Goal: Information Seeking & Learning: Learn about a topic

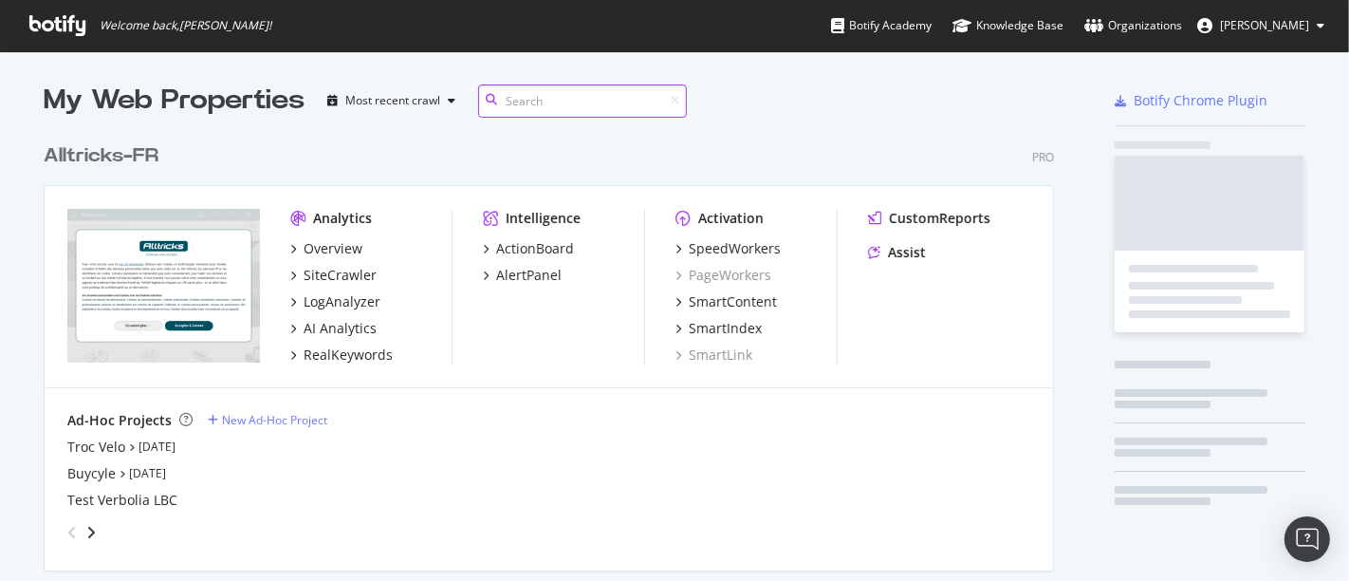
scroll to position [565, 1317]
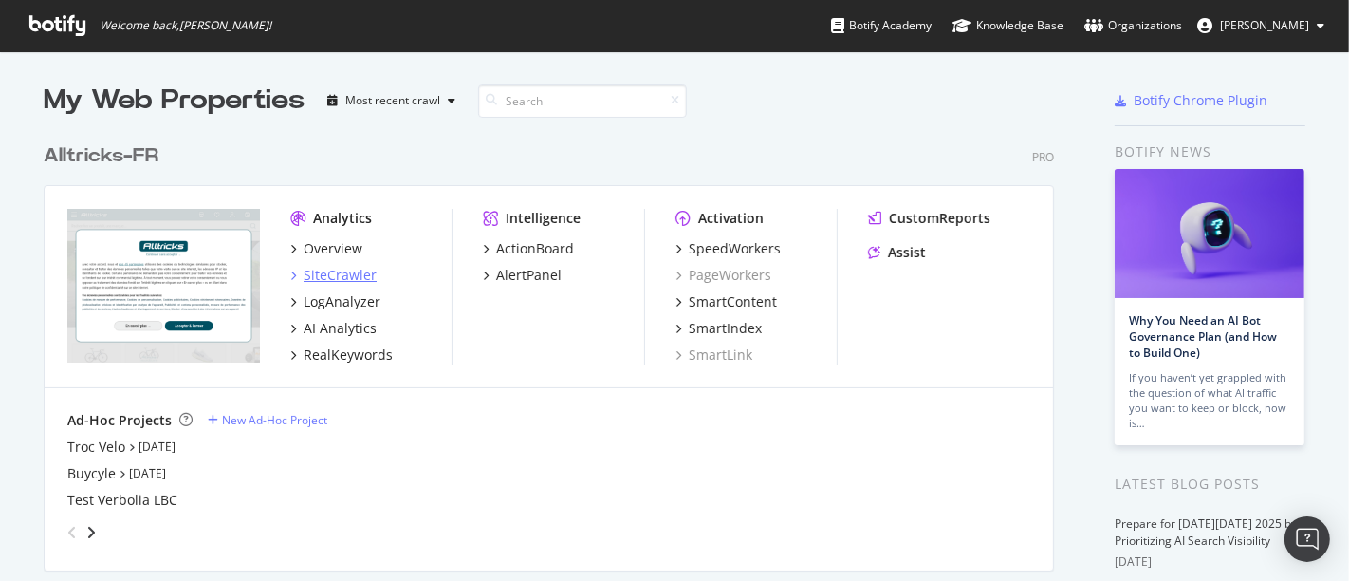
click at [333, 275] on div "SiteCrawler" at bounding box center [340, 275] width 73 height 19
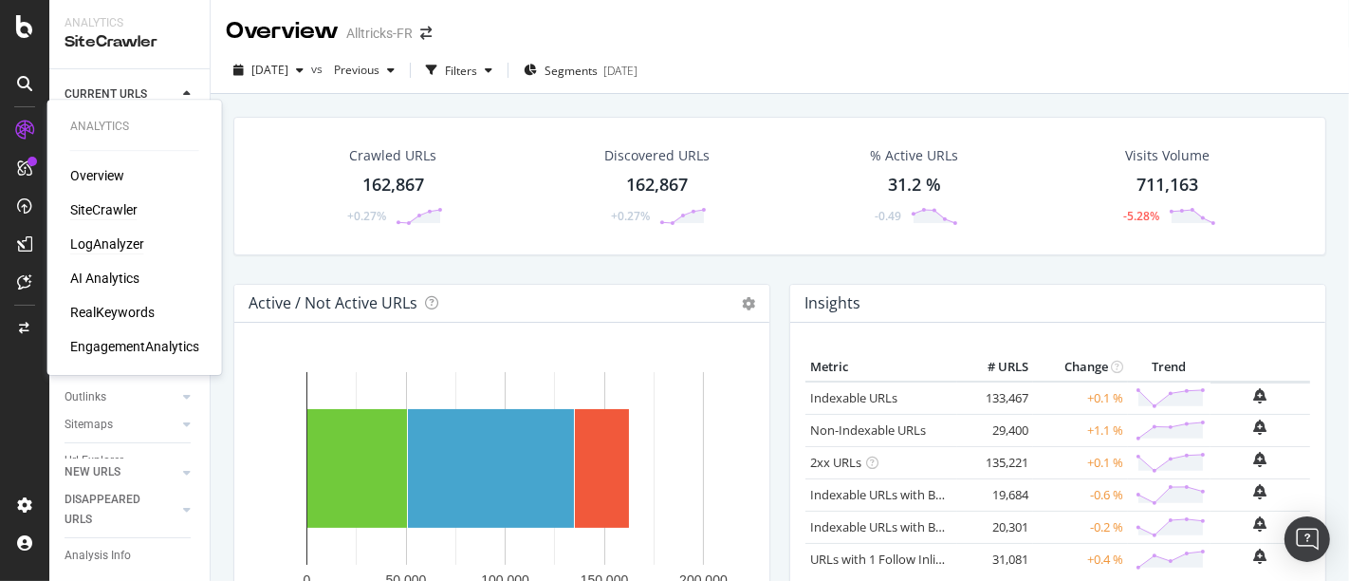
click at [114, 244] on div "LogAnalyzer" at bounding box center [107, 243] width 74 height 19
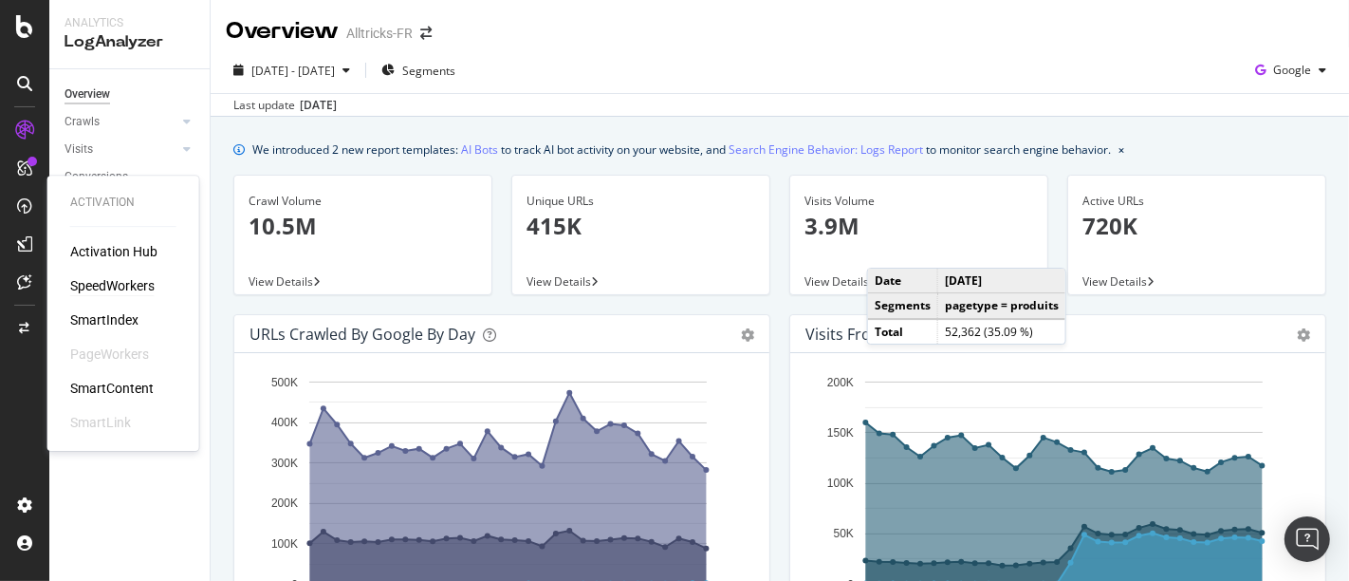
click at [97, 286] on div "SpeedWorkers" at bounding box center [112, 285] width 84 height 19
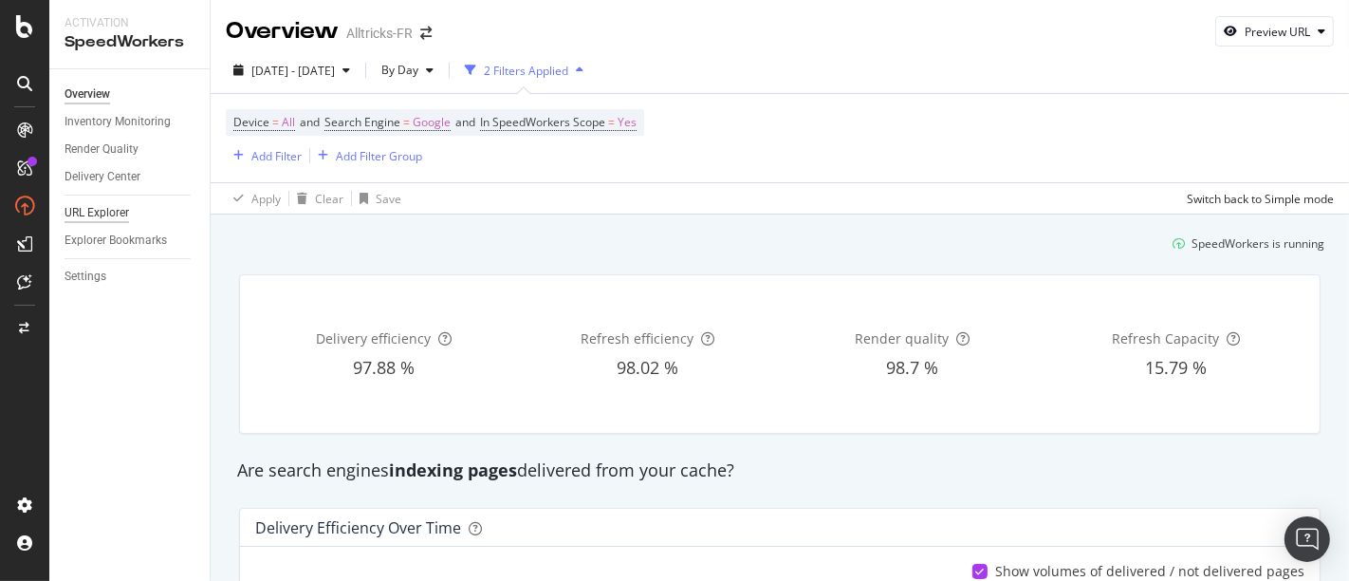
click at [111, 211] on div "URL Explorer" at bounding box center [97, 213] width 65 height 20
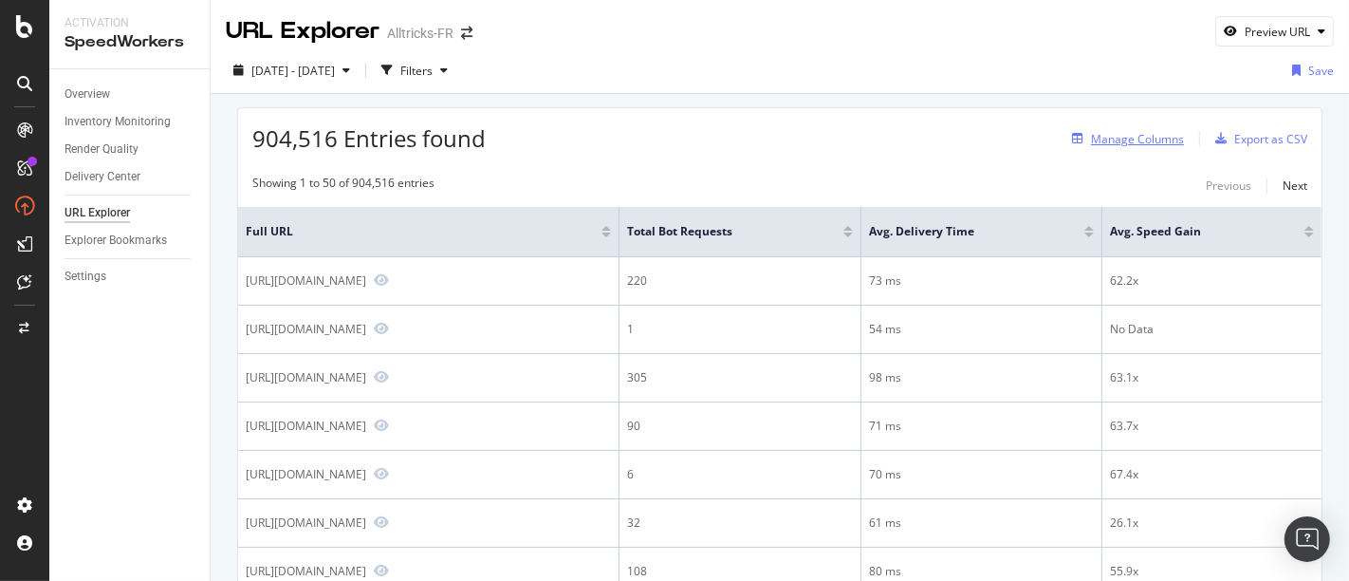
click at [1161, 134] on div "Manage Columns" at bounding box center [1137, 139] width 93 height 16
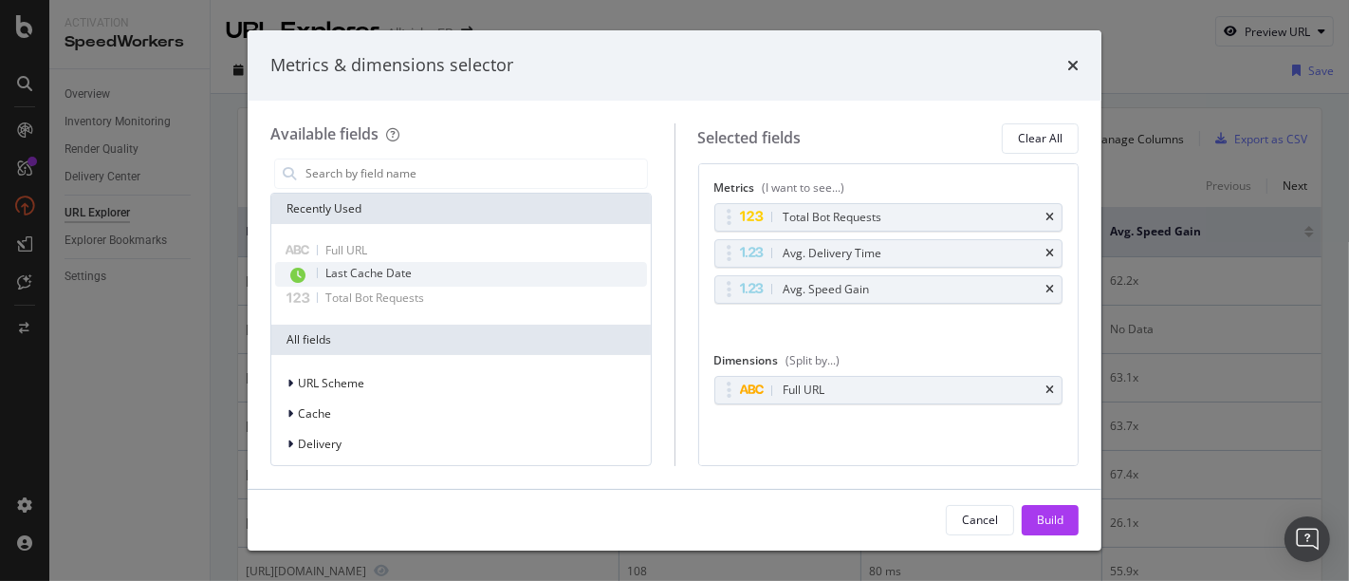
click at [422, 268] on div "Last Cache Date" at bounding box center [461, 274] width 372 height 25
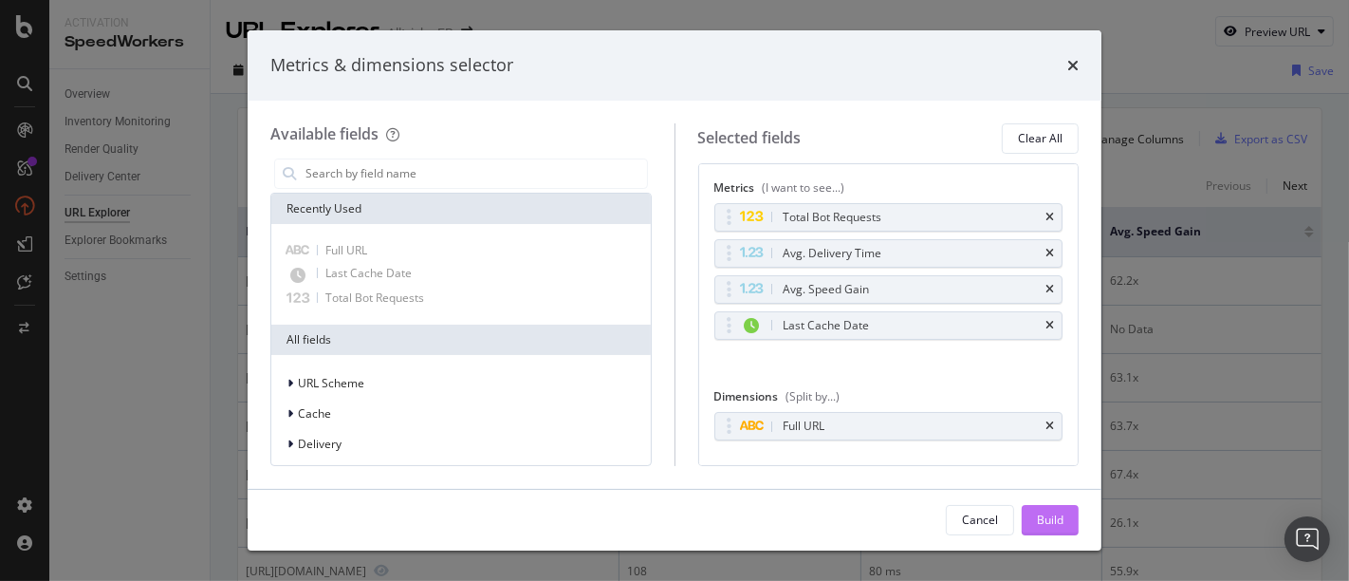
click at [1049, 513] on div "Build" at bounding box center [1050, 519] width 27 height 16
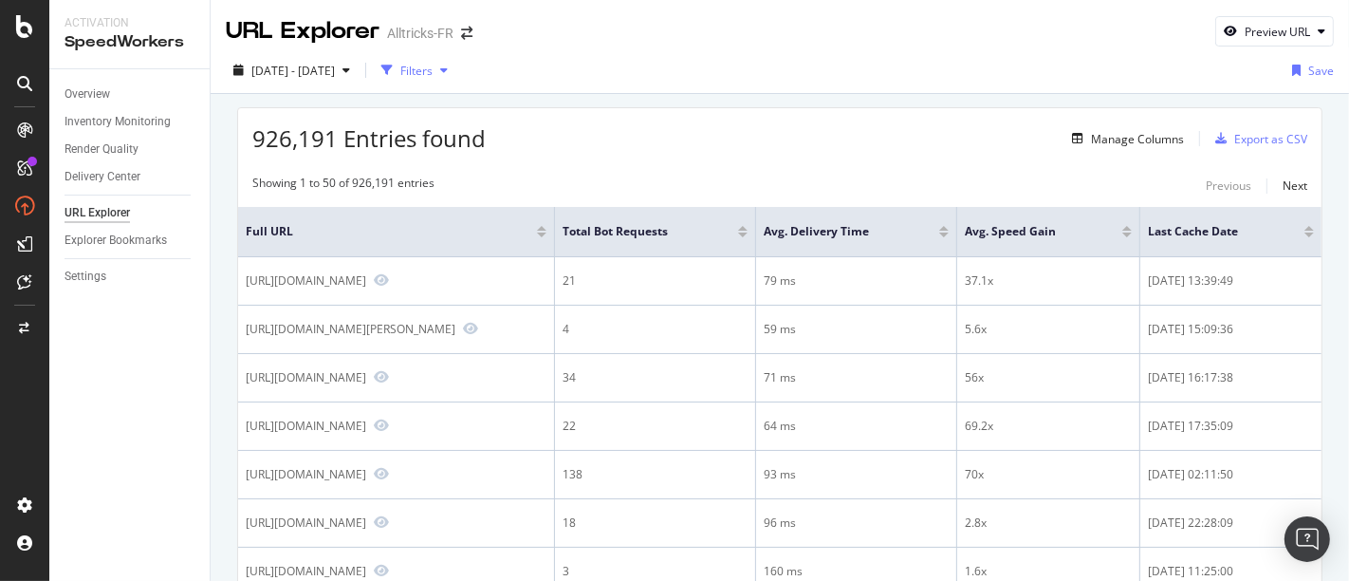
click at [433, 64] on div "Filters" at bounding box center [416, 71] width 32 height 16
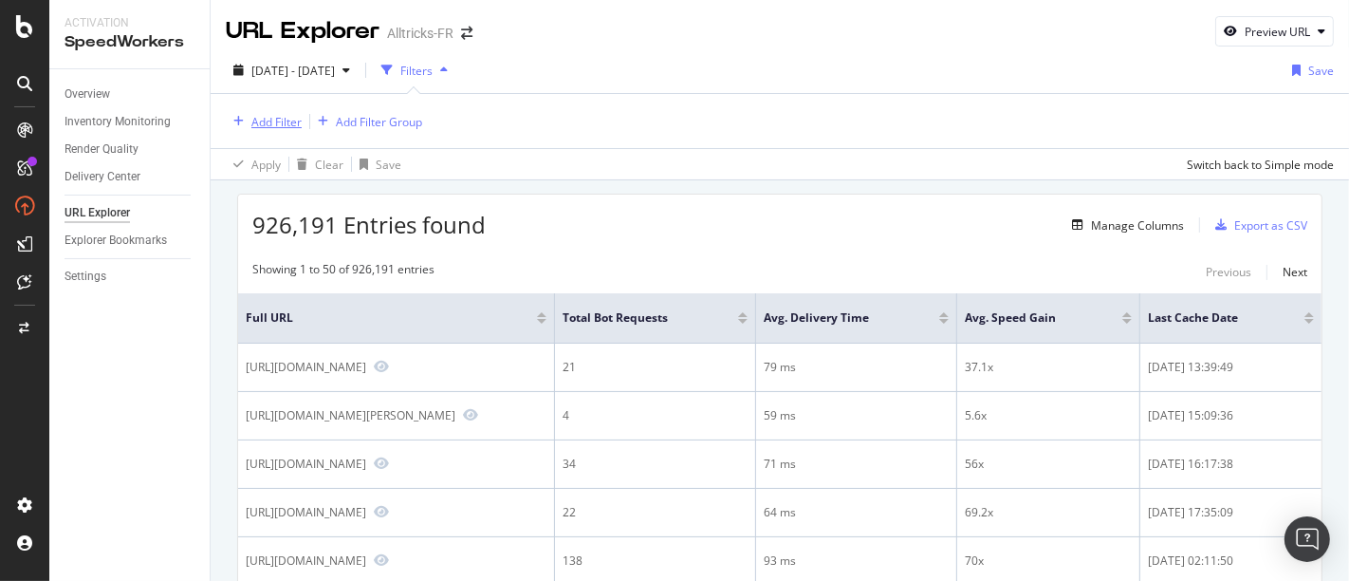
click at [268, 115] on div "Add Filter" at bounding box center [276, 122] width 50 height 16
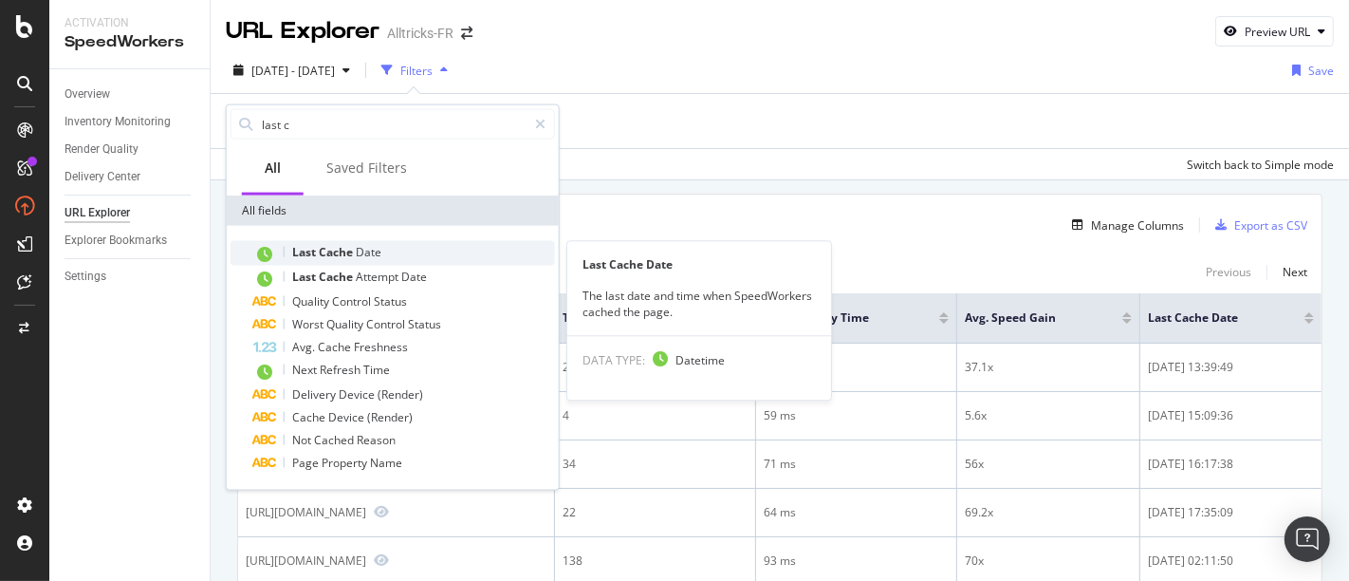
type input "last c"
click at [387, 253] on div "Last Cache Date" at bounding box center [404, 253] width 302 height 25
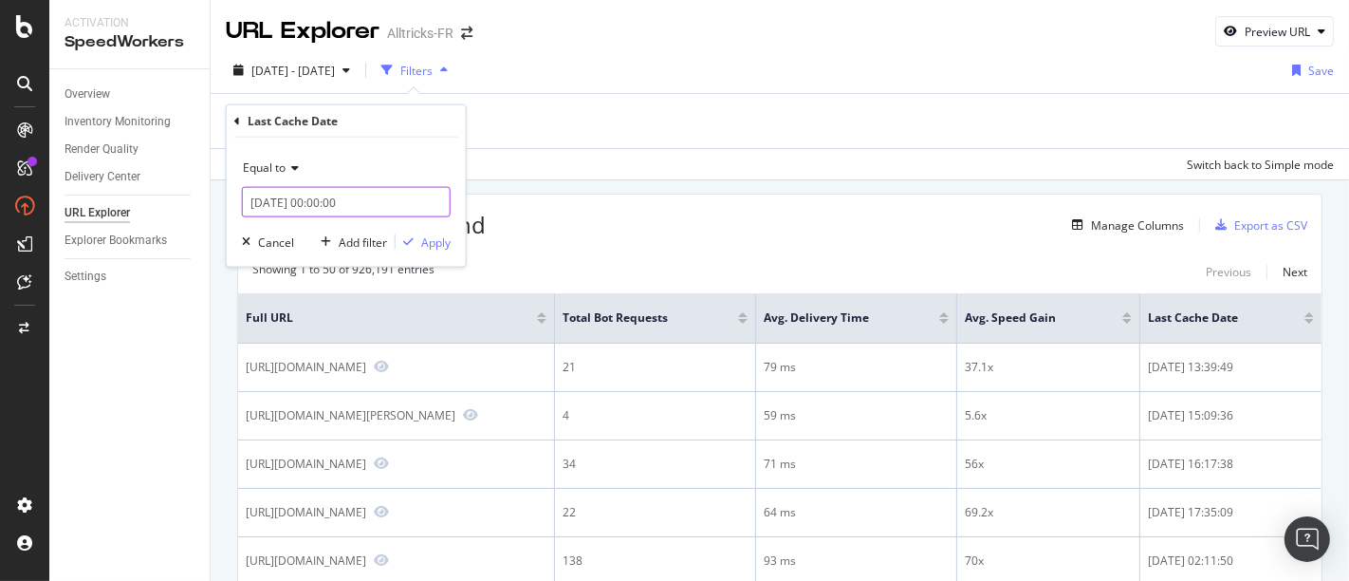
click at [301, 207] on input "[DATE] 00:00:00" at bounding box center [346, 202] width 209 height 30
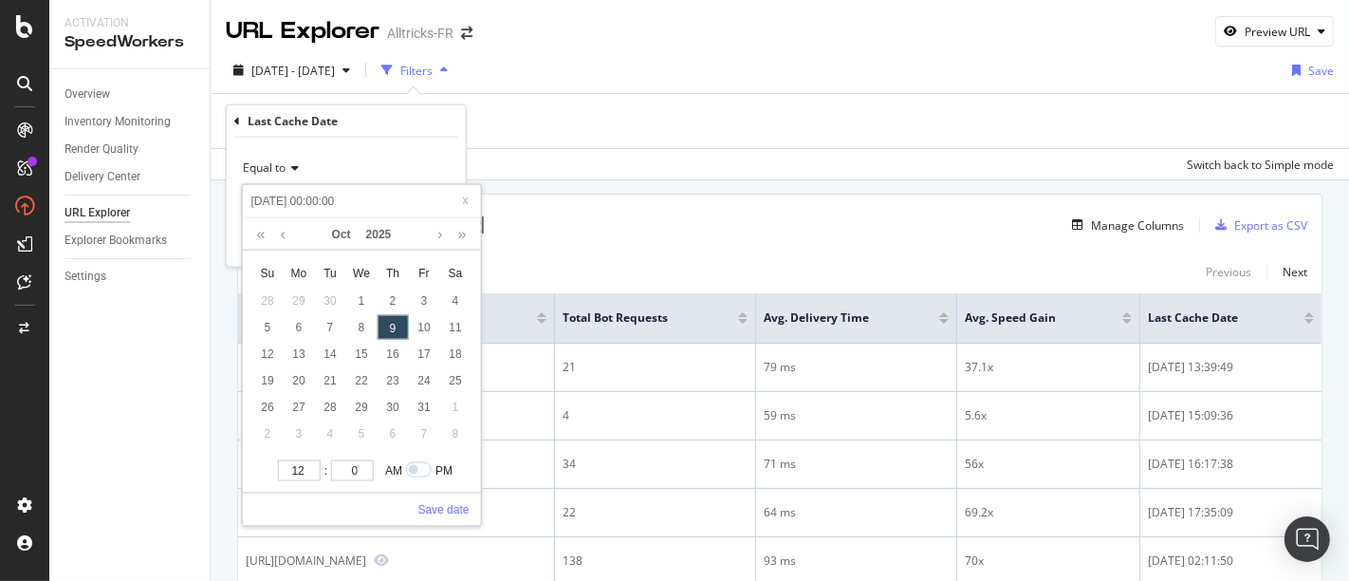
type input "[DATE] 01:00:00"
type input "1"
click at [302, 463] on input "1" at bounding box center [299, 469] width 43 height 21
type input "[DATE] 10:00:00"
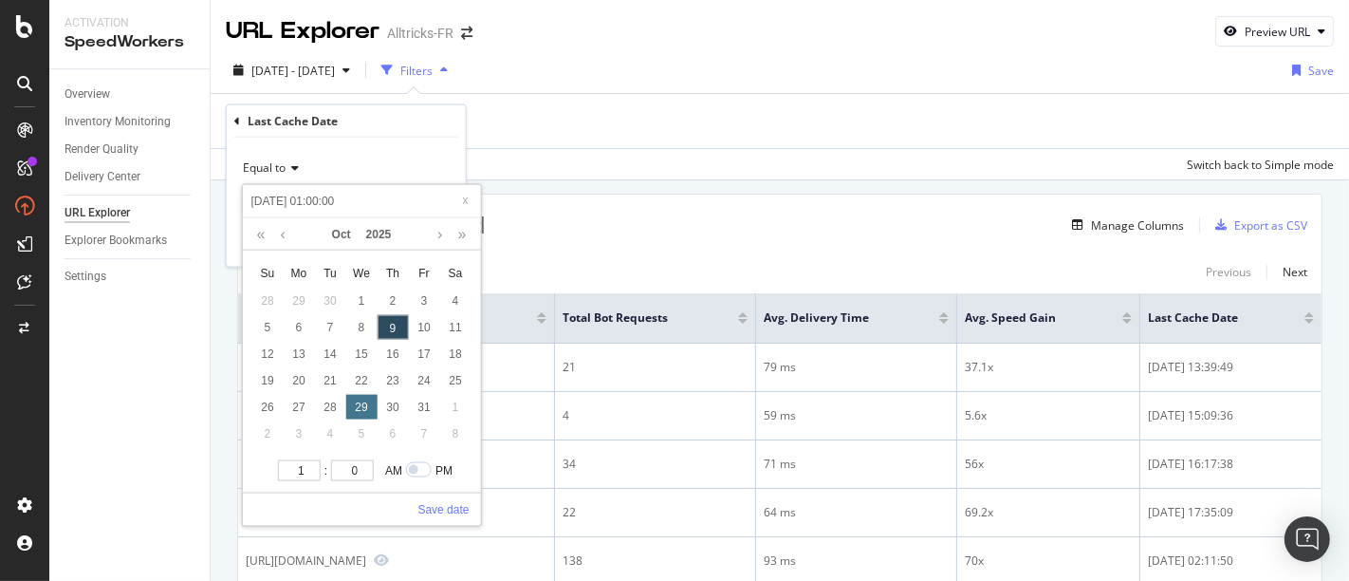
type input "[DATE] 10:00:00"
type input "10"
click at [443, 501] on link "Save date" at bounding box center [443, 508] width 51 height 17
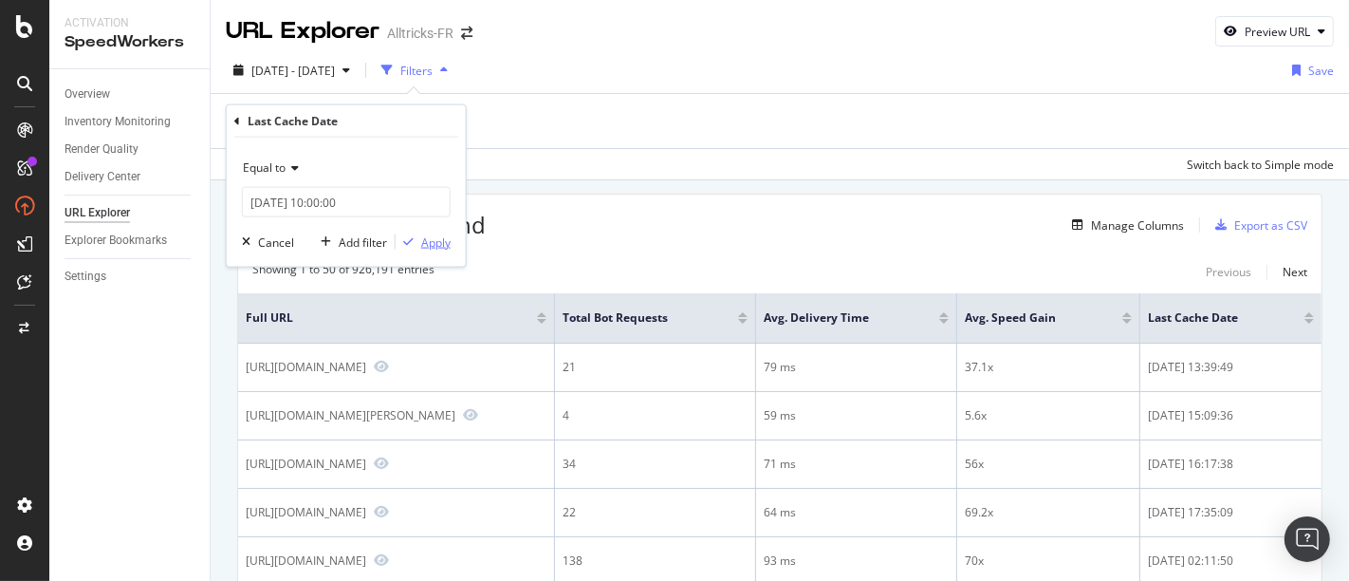
click at [434, 245] on div "Apply" at bounding box center [435, 241] width 29 height 16
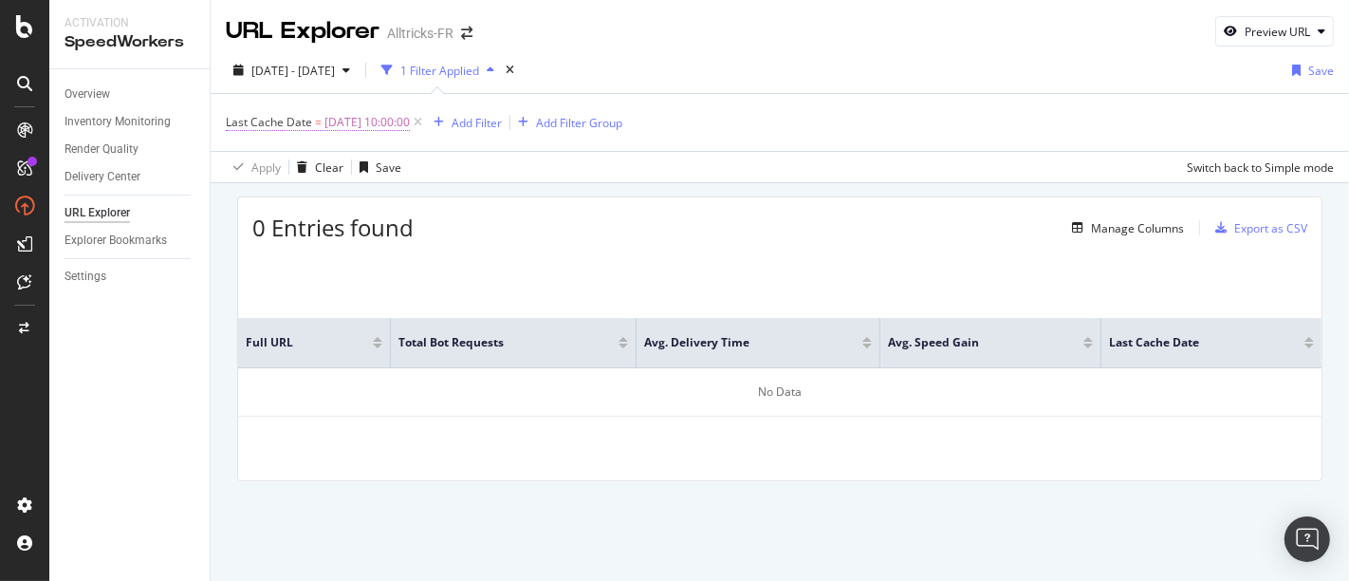
click at [325, 127] on span "[DATE] 10:00:00" at bounding box center [367, 122] width 85 height 27
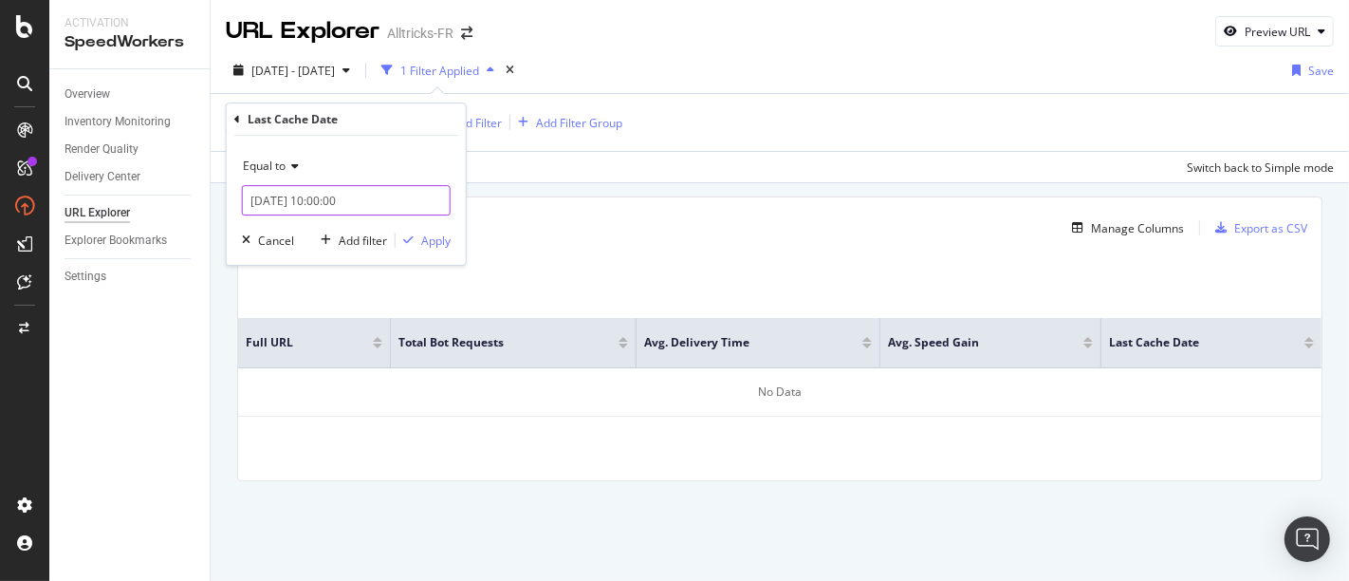
click at [310, 202] on input "[DATE] 10:00:00" at bounding box center [346, 200] width 209 height 30
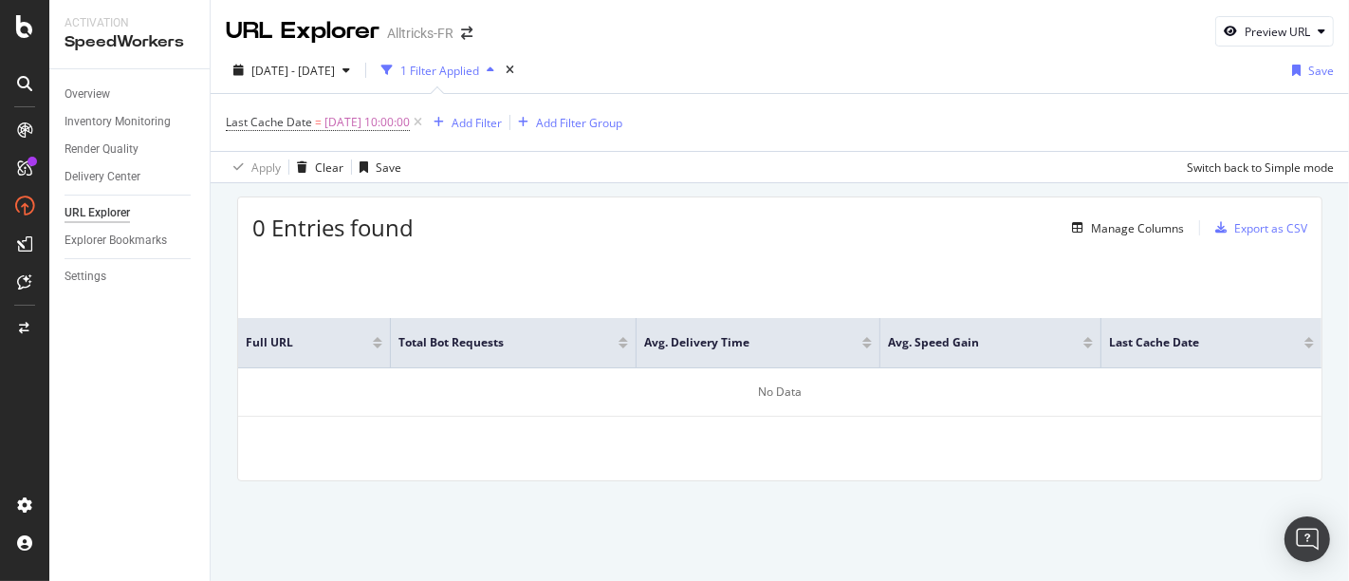
click at [518, 262] on div "Full URL Total Bot Requests Avg. Delivery Time Avg. Speed Gain Last Cache Date …" at bounding box center [780, 367] width 1084 height 227
click at [356, 119] on span "[DATE] 10:00:00" at bounding box center [367, 122] width 85 height 27
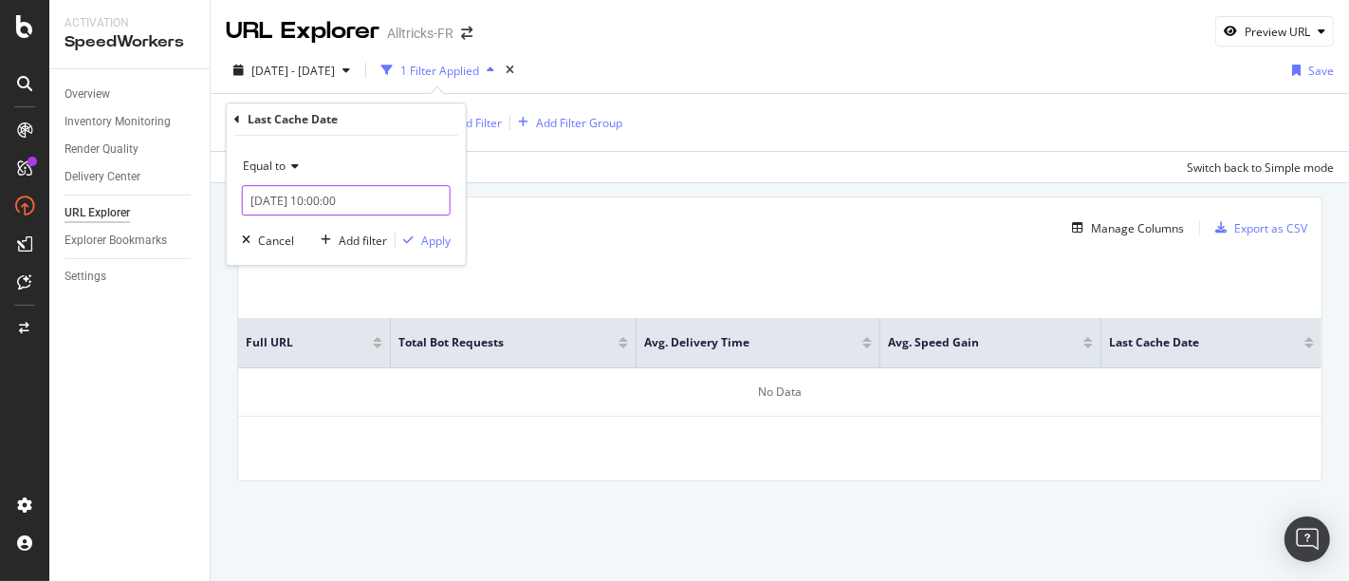
click at [314, 185] on input "[DATE] 10:00:00" at bounding box center [346, 200] width 209 height 30
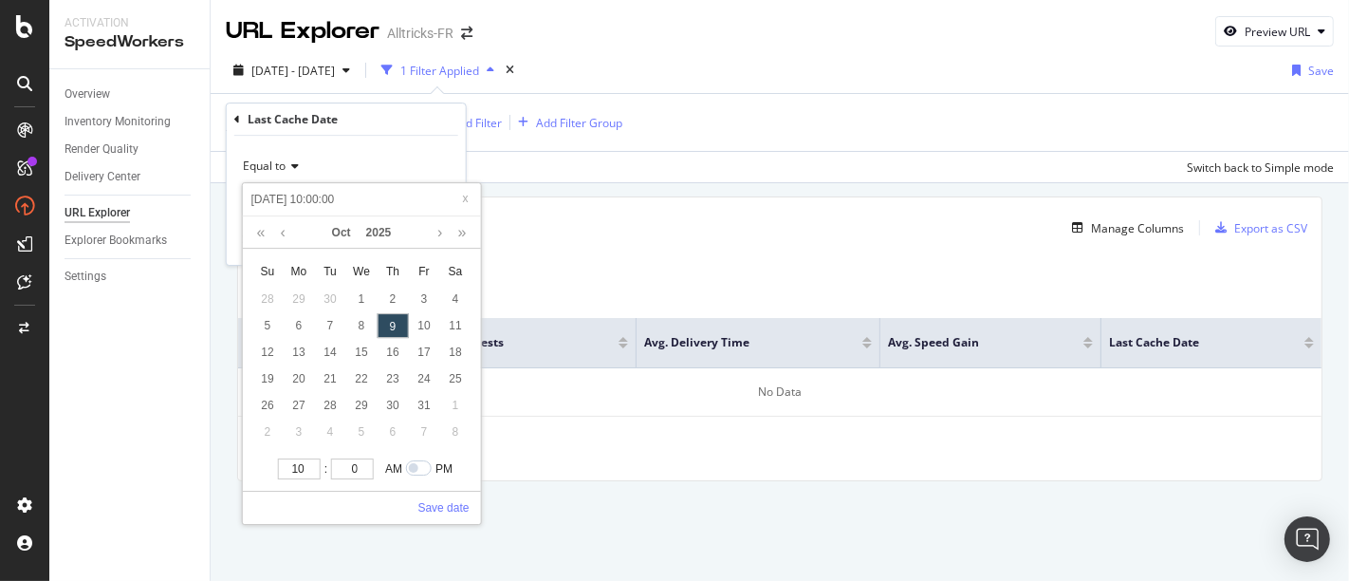
click at [538, 248] on div "0 Entries found Manage Columns Export as CSV Full URL Total Bot Requests Avg. D…" at bounding box center [780, 338] width 1086 height 285
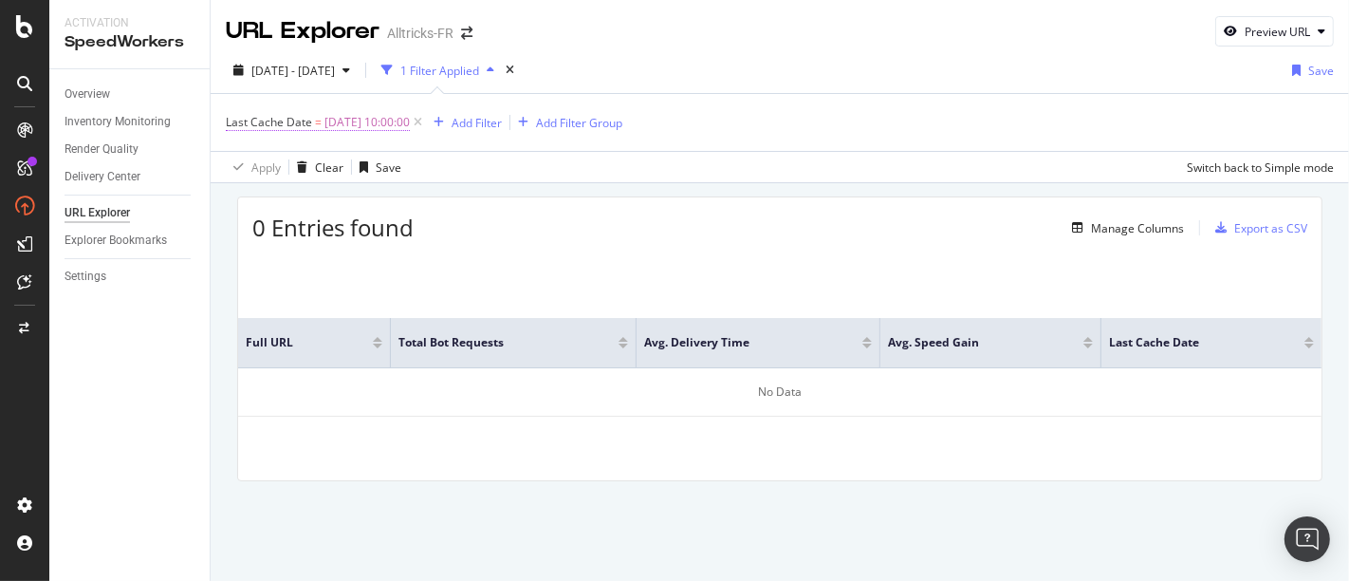
click at [322, 121] on span "Last Cache Date = [DATE] 10:00:00" at bounding box center [318, 122] width 184 height 17
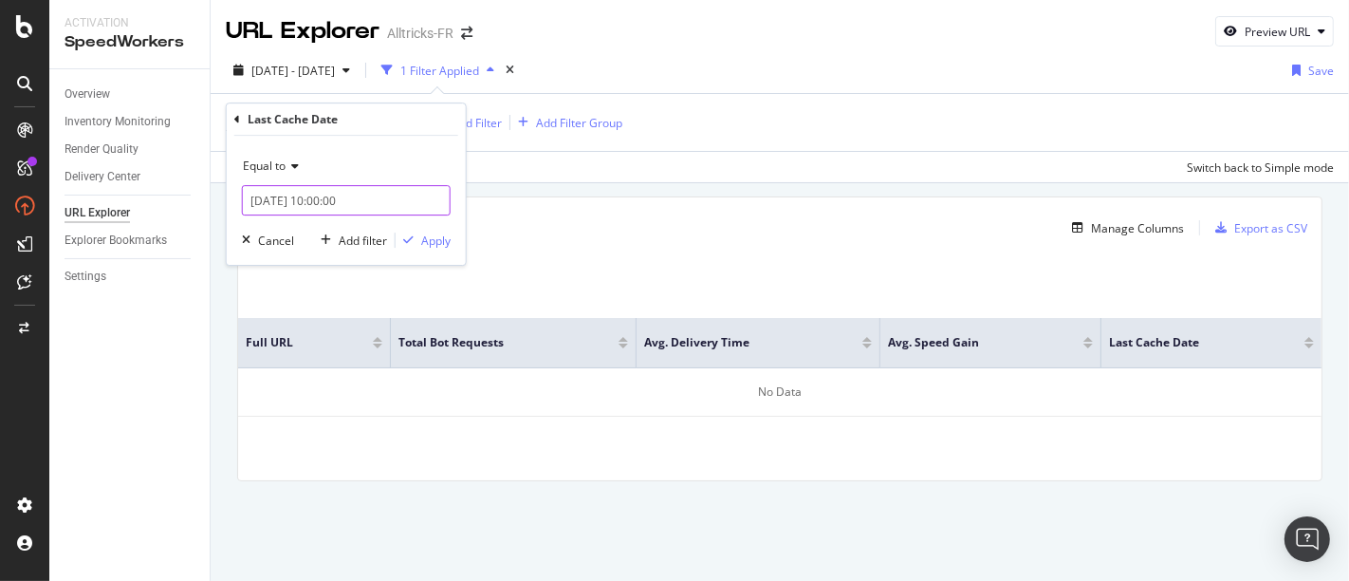
click at [288, 200] on input "[DATE] 10:00:00" at bounding box center [346, 200] width 209 height 30
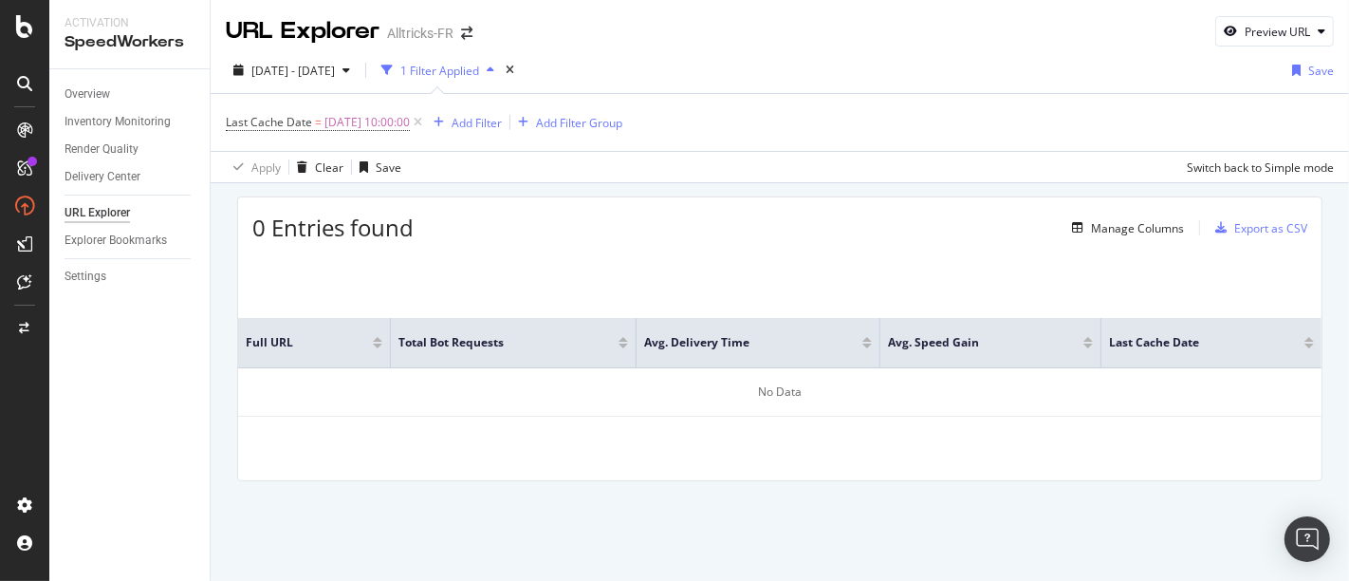
click at [745, 192] on div "0 Entries found Manage Columns Export as CSV Full URL Total Bot Requests Avg. D…" at bounding box center [780, 365] width 1139 height 364
click at [426, 122] on icon at bounding box center [418, 122] width 16 height 19
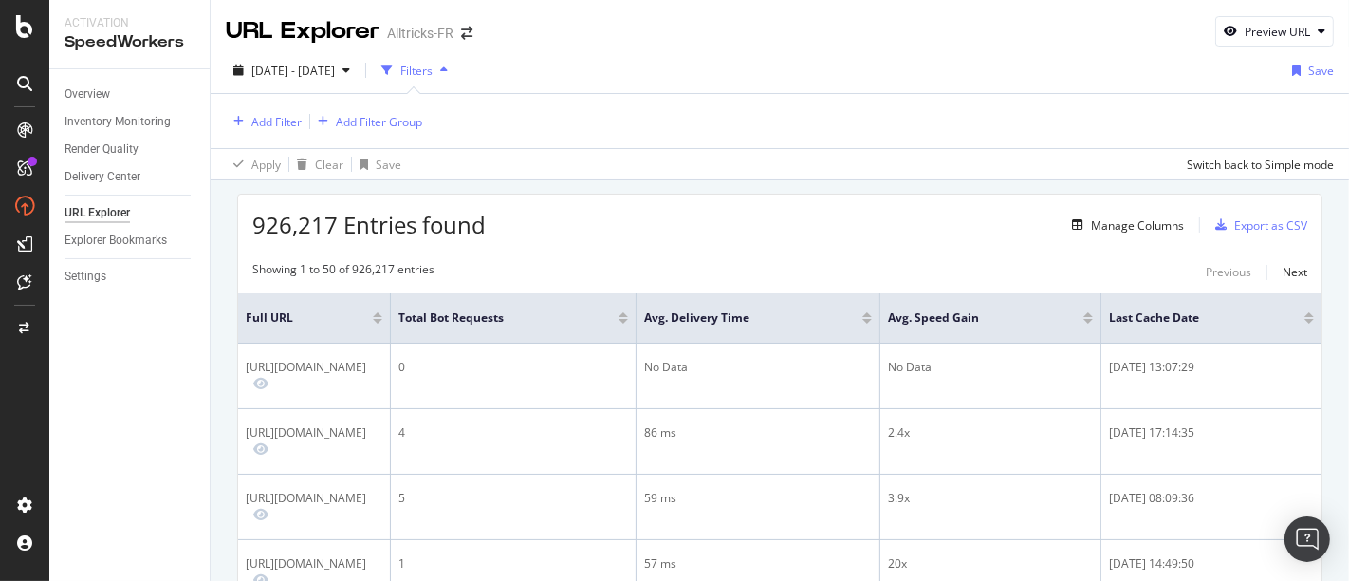
click at [1305, 319] on div at bounding box center [1309, 321] width 9 height 5
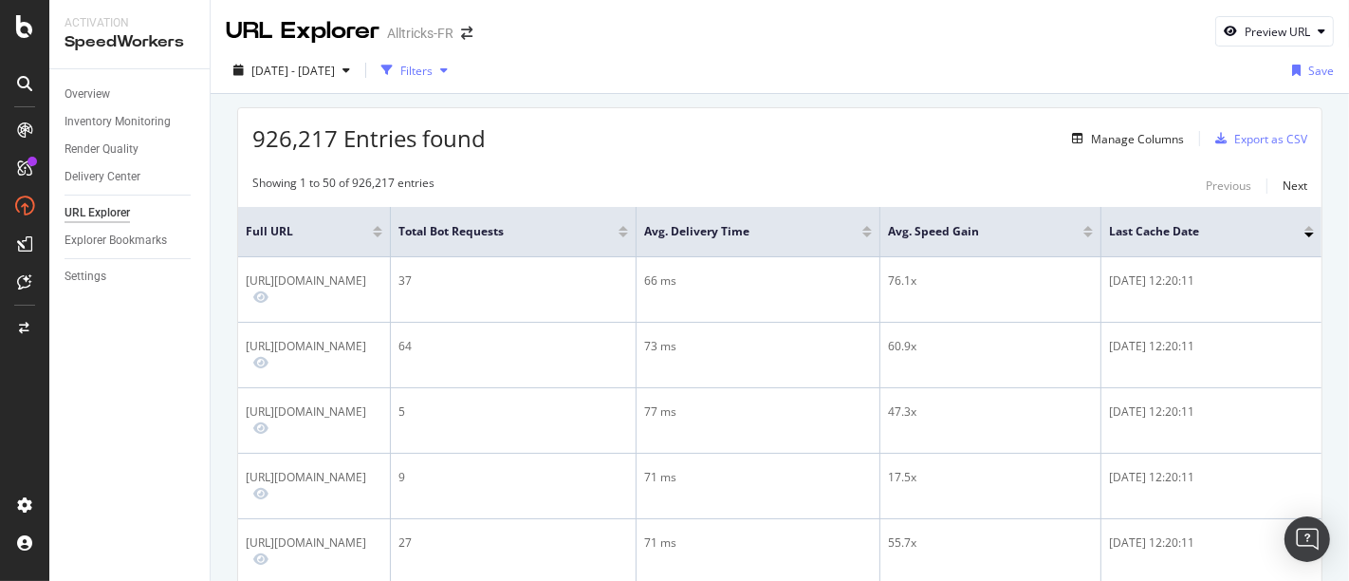
click at [433, 74] on div "Filters" at bounding box center [416, 71] width 32 height 16
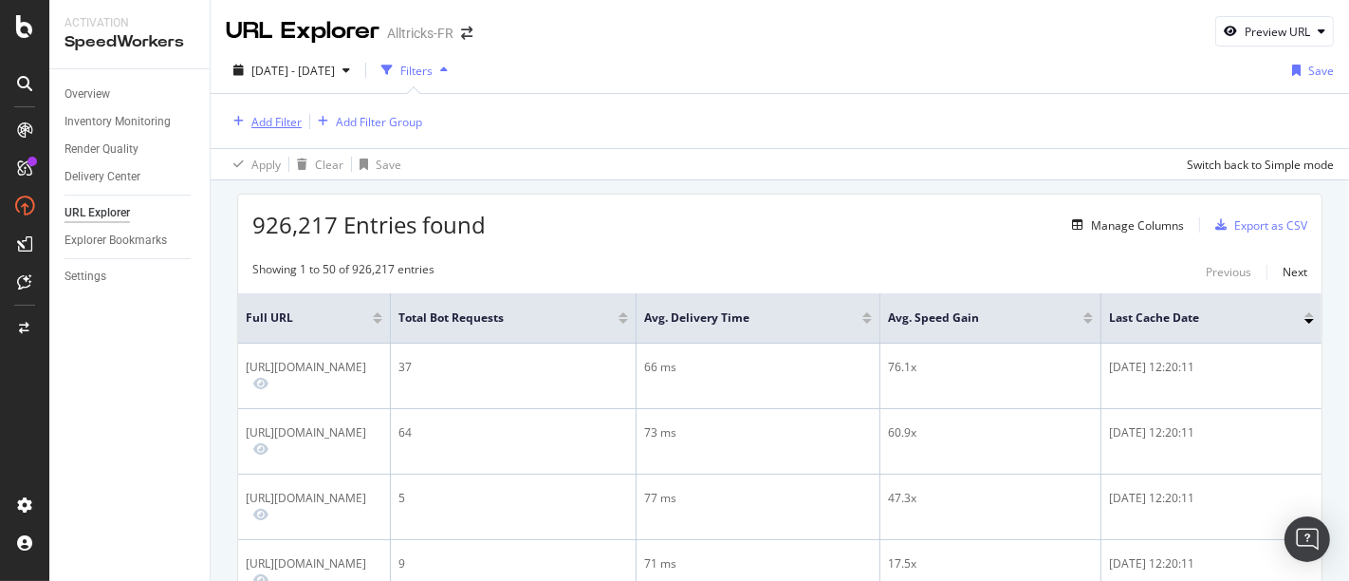
click at [285, 123] on div "Add Filter" at bounding box center [276, 122] width 50 height 16
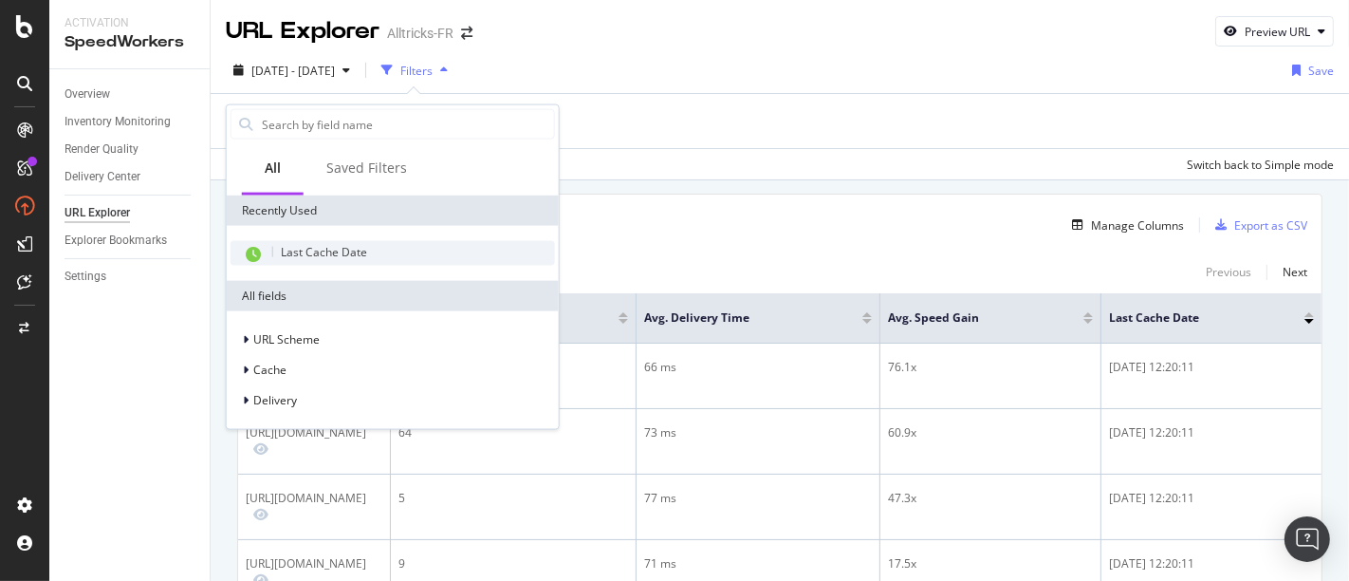
click at [329, 240] on div "Last Cache Date" at bounding box center [393, 253] width 332 height 55
click at [329, 244] on span "Last Cache Date" at bounding box center [324, 252] width 86 height 16
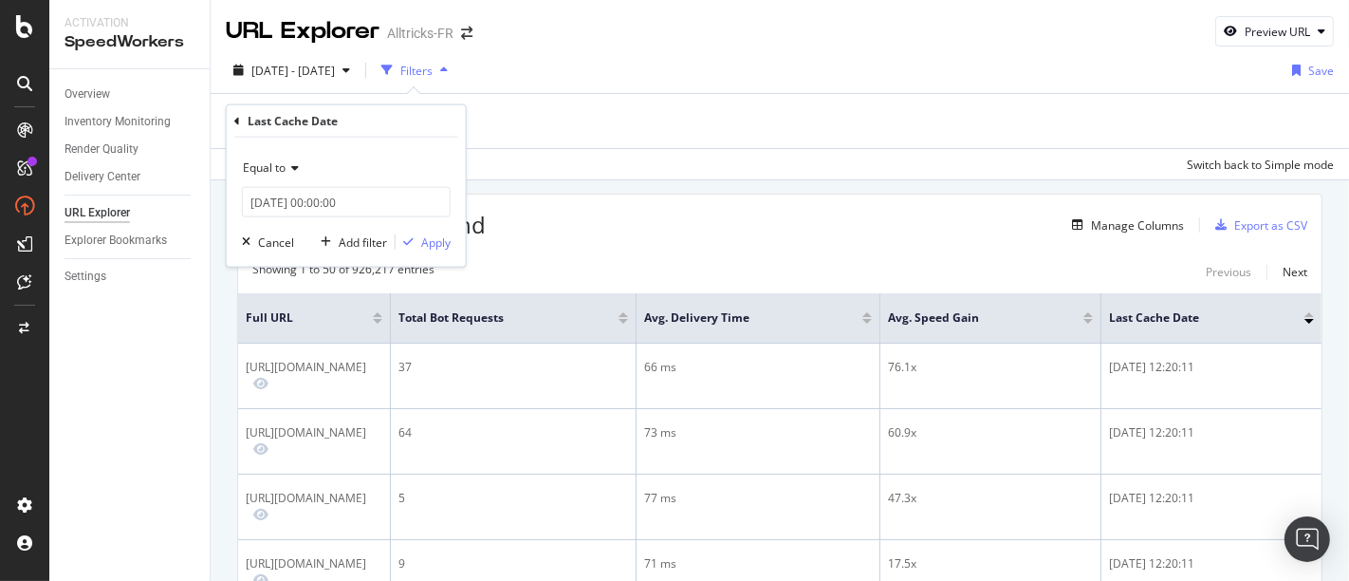
click at [291, 167] on icon at bounding box center [292, 167] width 13 height 11
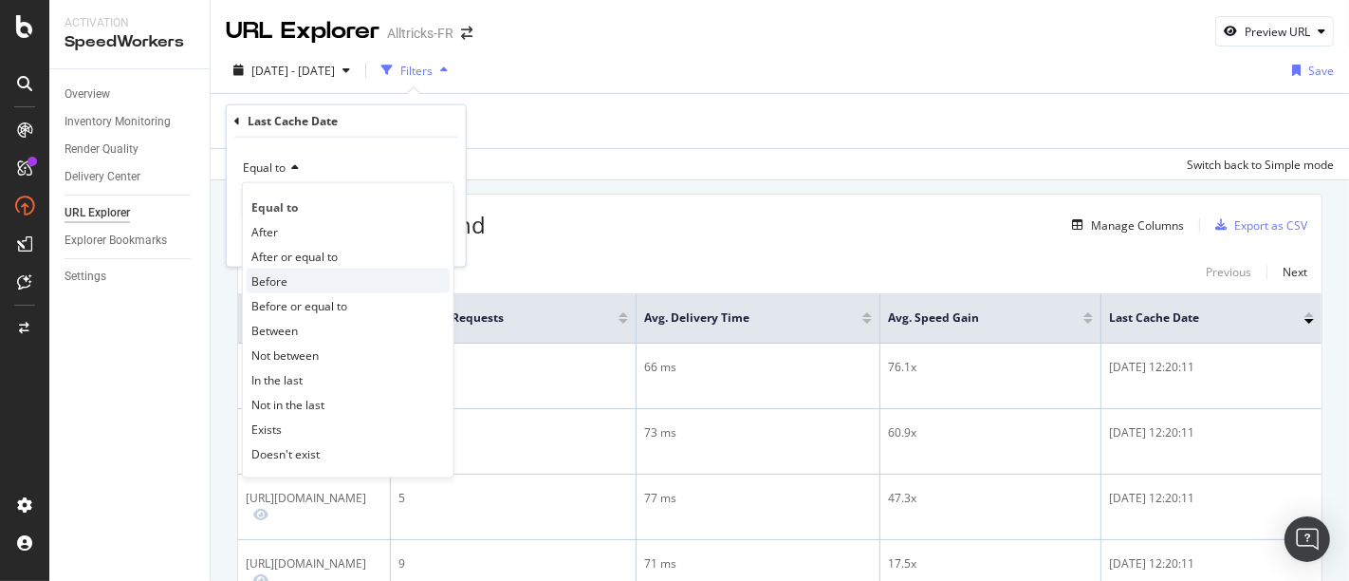
click at [306, 282] on div "Before" at bounding box center [348, 281] width 203 height 25
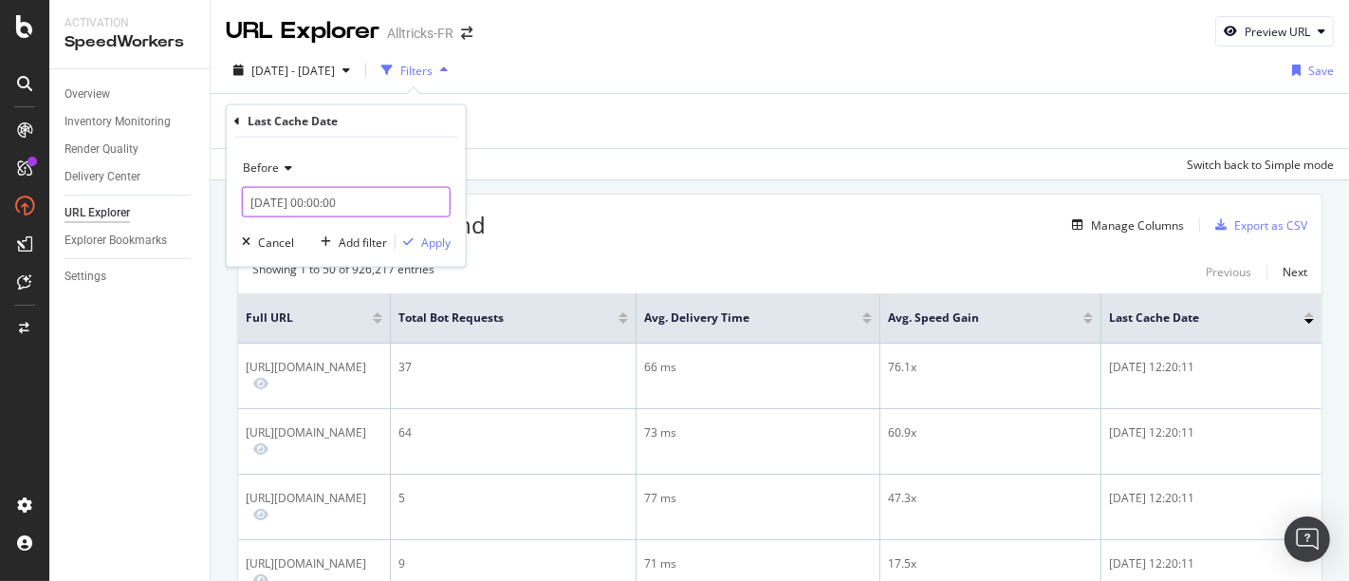
click at [339, 200] on input "[DATE] 00:00:00" at bounding box center [346, 202] width 209 height 30
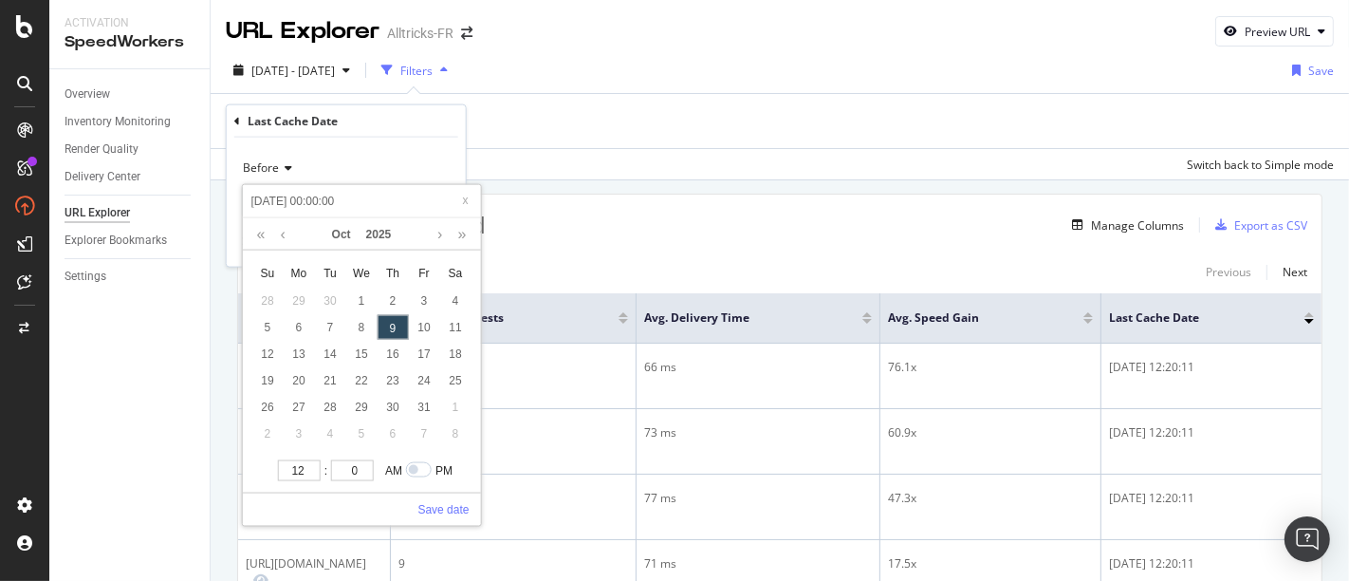
click at [301, 468] on input "12" at bounding box center [299, 469] width 43 height 21
type input "[DATE] 01:00:00"
type input "1"
type input "[DATE] 10:00:00"
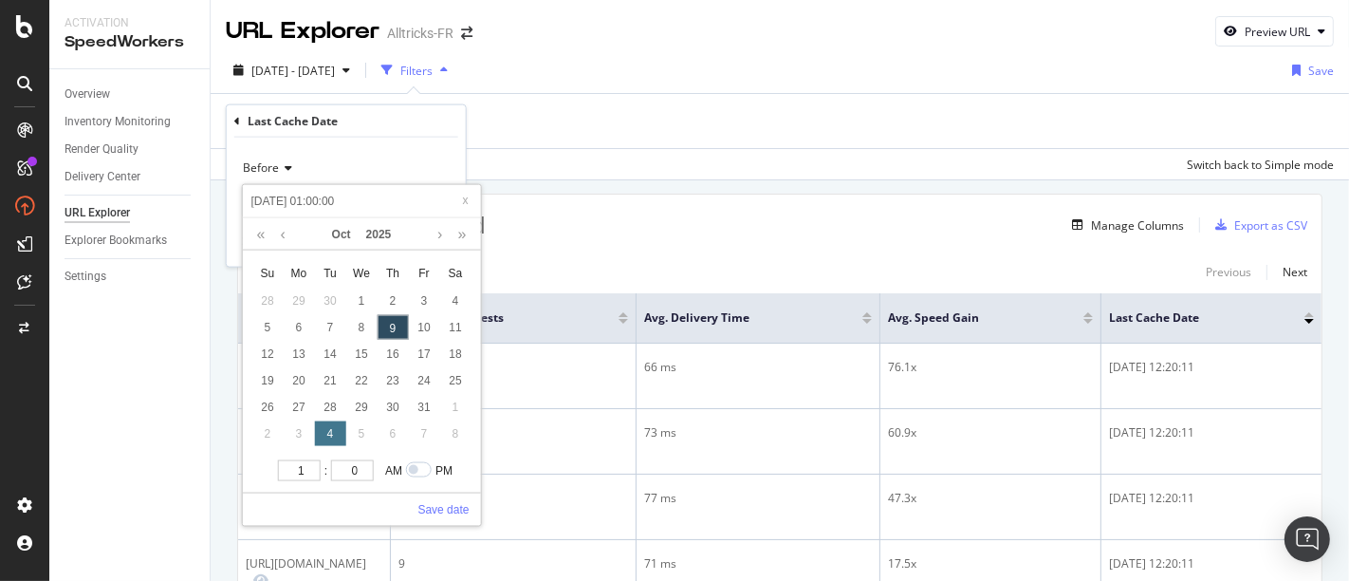
type input "[DATE] 10:00:00"
type input "10"
click at [431, 501] on link "Save date" at bounding box center [443, 508] width 51 height 17
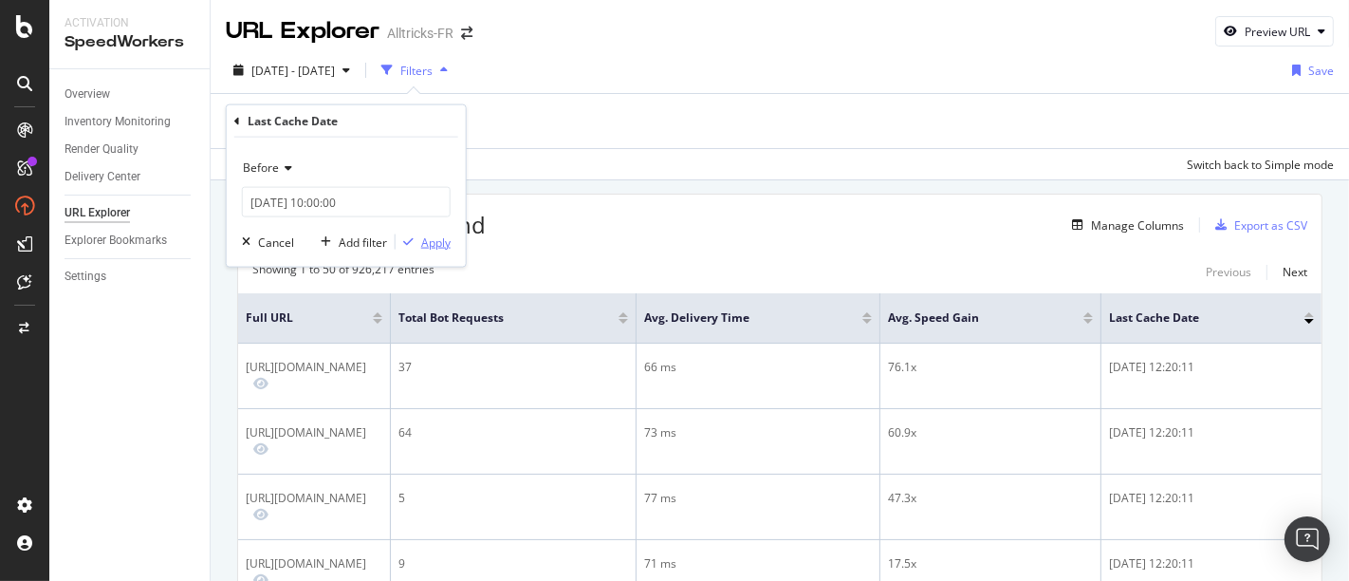
click at [418, 236] on div "button" at bounding box center [409, 241] width 26 height 11
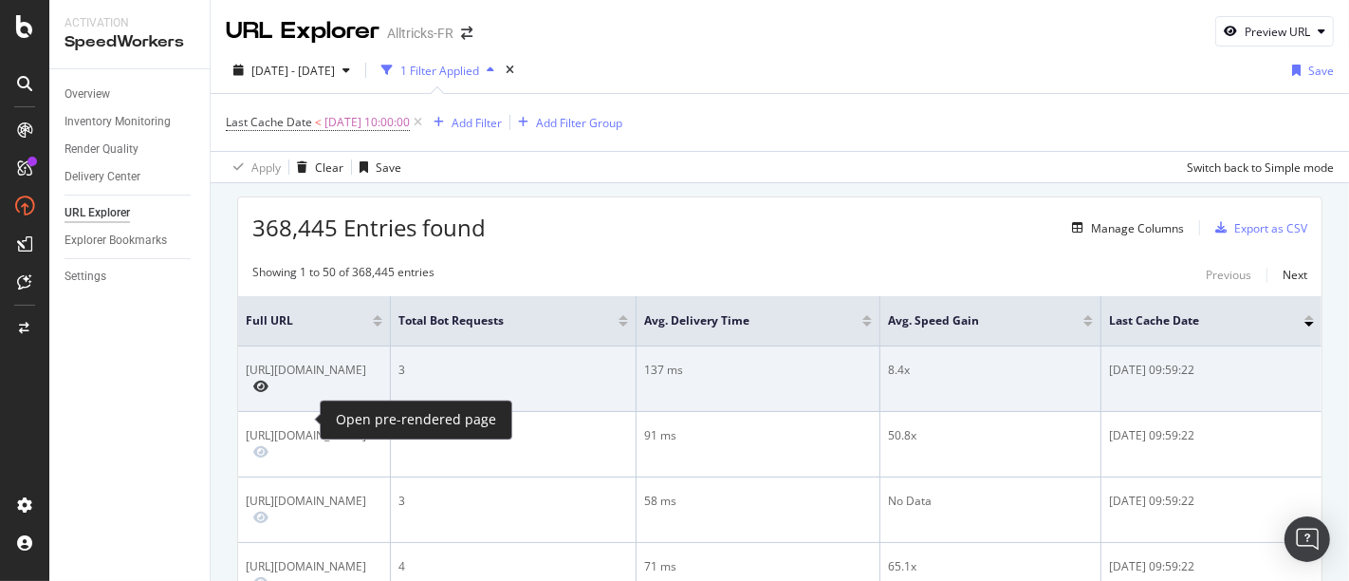
click at [269, 393] on icon "Preview https://www.alltricks.fr/F-41498-bagagerie/P-185785-brooks_sac_a_dos_is…" at bounding box center [260, 386] width 15 height 13
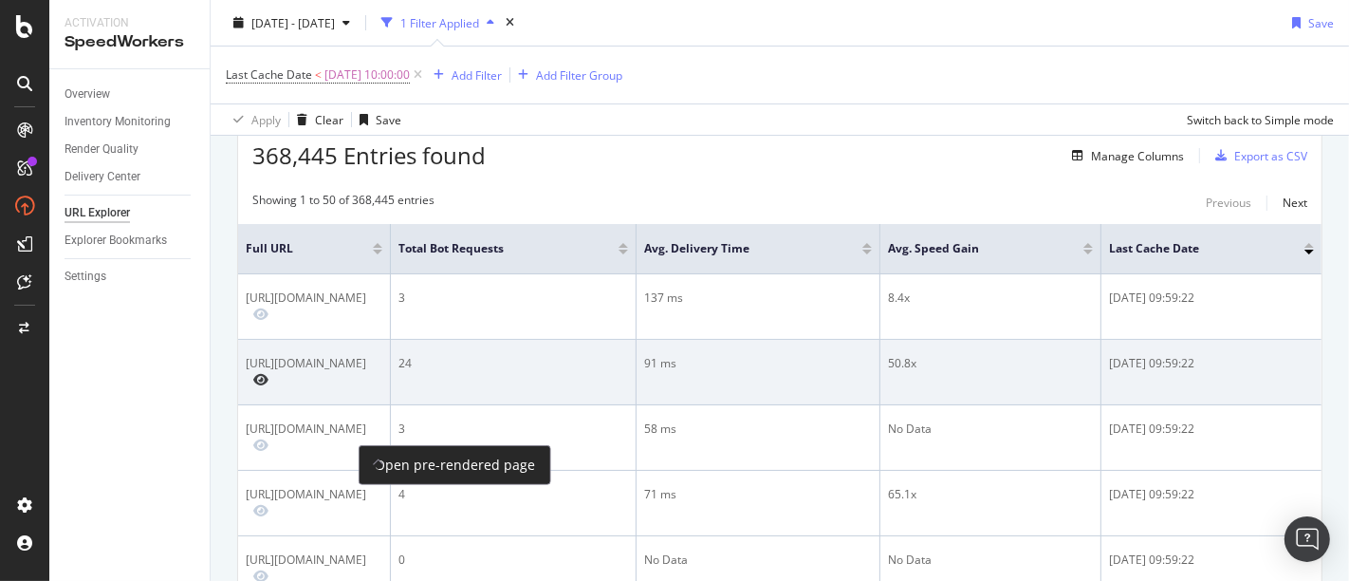
scroll to position [105, 0]
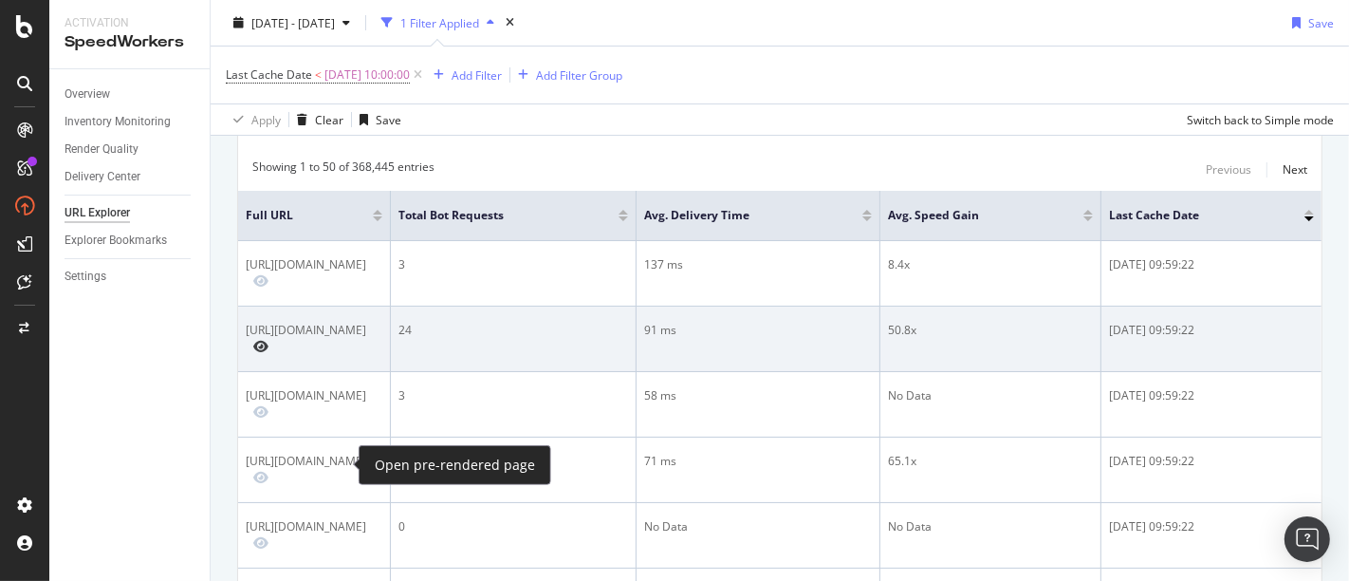
click at [269, 353] on icon "Preview https://www.alltricks.fr/F-41505-velos-route-_-cyclocross-_-triathlon/P…" at bounding box center [260, 346] width 15 height 13
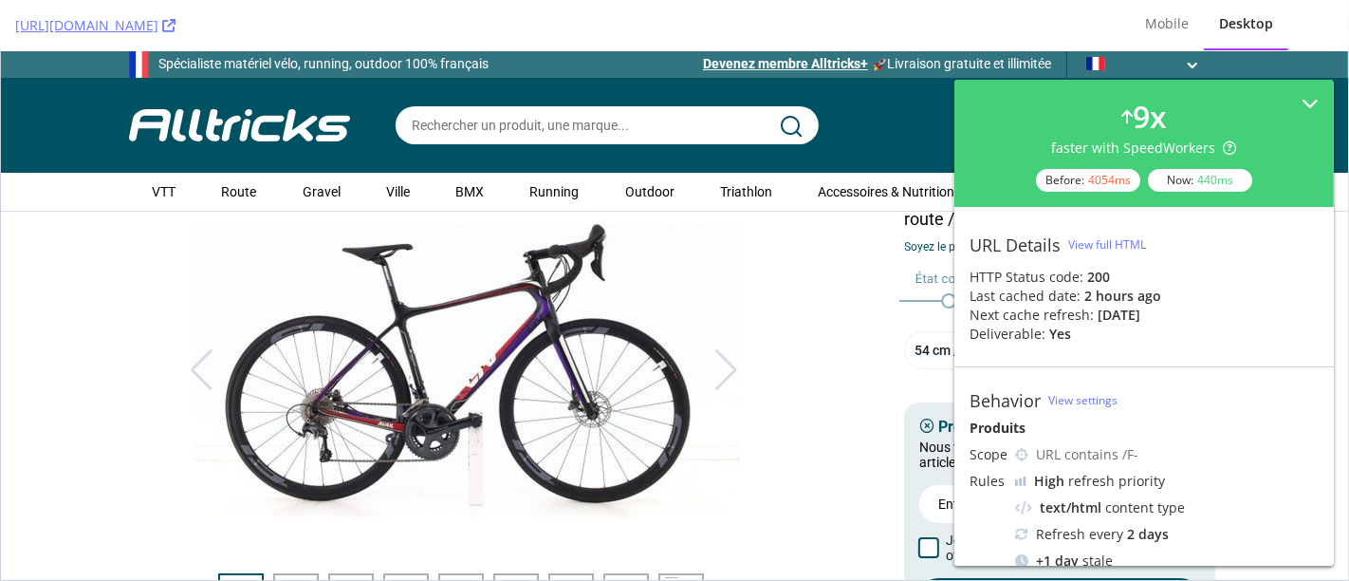
scroll to position [105, 0]
